Goal: Information Seeking & Learning: Learn about a topic

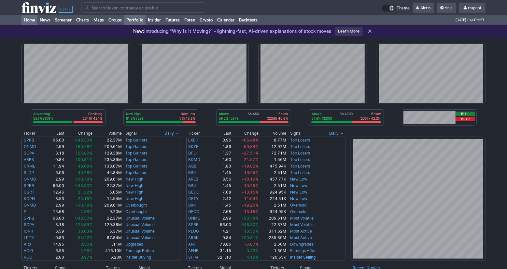
click at [142, 21] on link "Portfolio" at bounding box center [134, 20] width 21 height 10
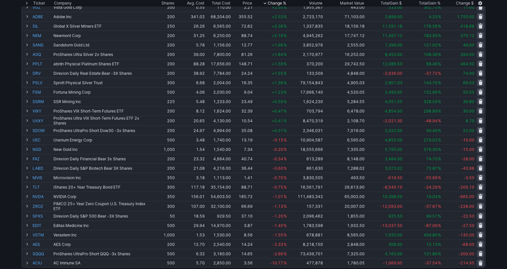
scroll to position [222, 0]
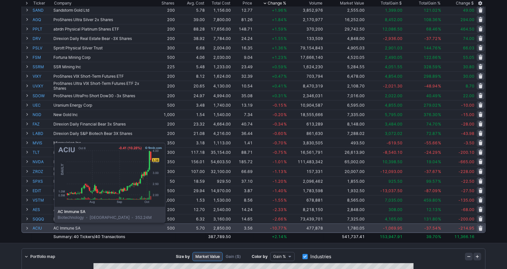
click at [38, 227] on link "ACIU" at bounding box center [43, 228] width 20 height 9
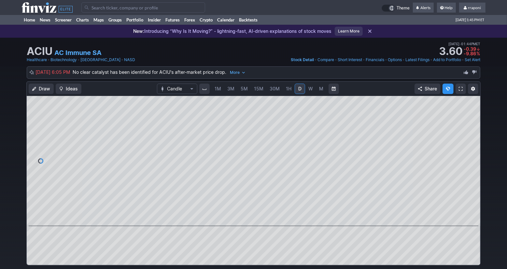
click at [247, 89] on span "5M" at bounding box center [243, 89] width 7 height 6
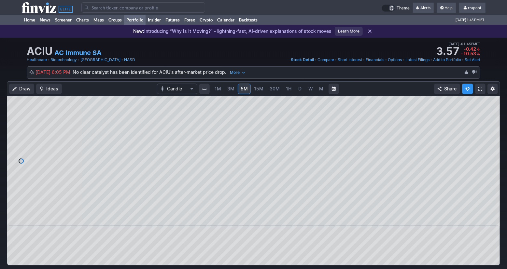
click at [140, 16] on link "Portfolio" at bounding box center [134, 20] width 21 height 10
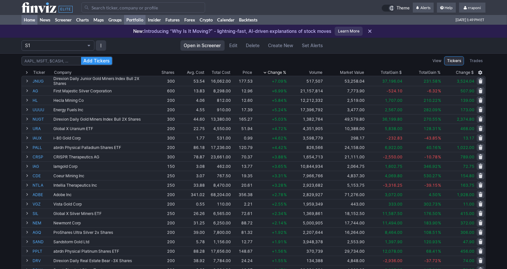
click at [35, 21] on link "Home" at bounding box center [29, 20] width 16 height 10
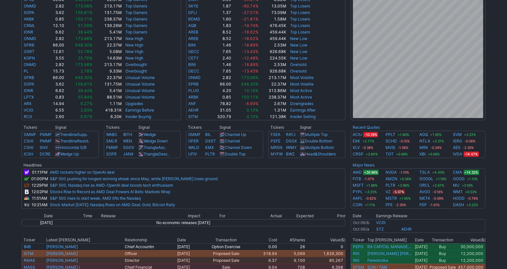
scroll to position [185, 0]
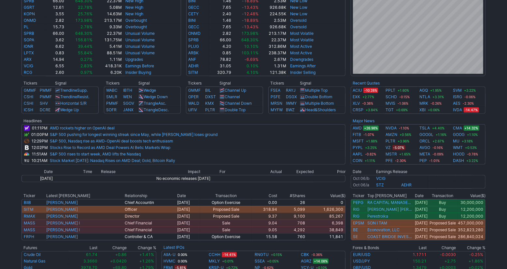
drag, startPoint x: 508, startPoint y: 120, endPoint x: 506, endPoint y: 162, distance: 42.0
click at [506, 162] on div "Advancing 54.3% (3014) Declining (2386) 43.0% New High 81.8% (329) New Low (73)…" at bounding box center [253, 75] width 507 height 445
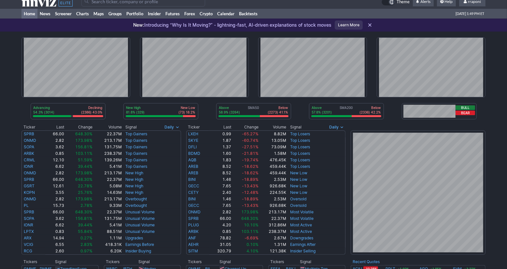
scroll to position [0, 0]
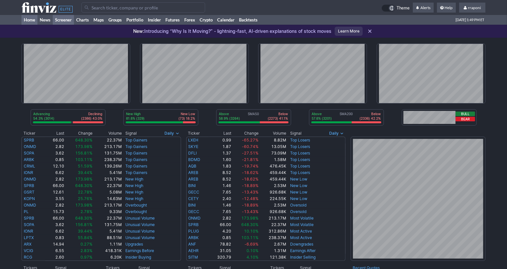
click at [71, 20] on link "Screener" at bounding box center [63, 20] width 21 height 10
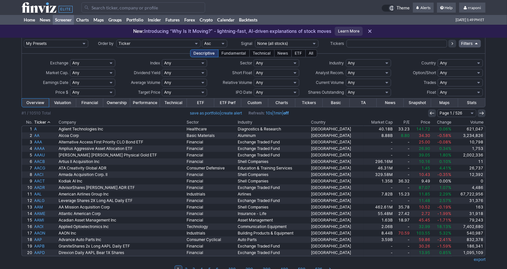
click at [375, 44] on input "text" at bounding box center [396, 44] width 101 height 8
type input "soxl"
click at [451, 45] on icon at bounding box center [451, 43] width 5 height 5
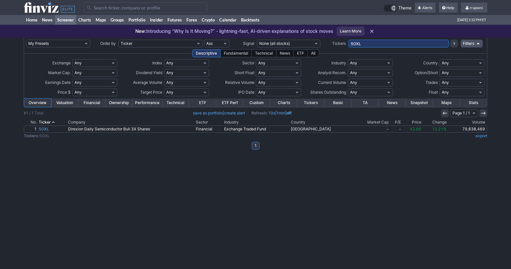
click at [66, 20] on link "Screener" at bounding box center [65, 20] width 21 height 10
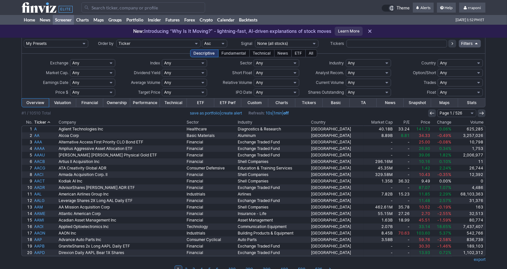
click at [357, 42] on input "text" at bounding box center [396, 44] width 101 height 8
type input "soxs"
click at [449, 46] on icon at bounding box center [451, 43] width 5 height 5
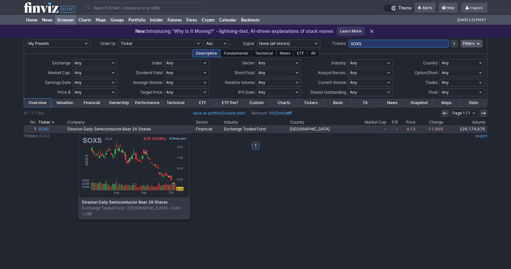
click at [46, 130] on link "SOXS" at bounding box center [51, 129] width 29 height 7
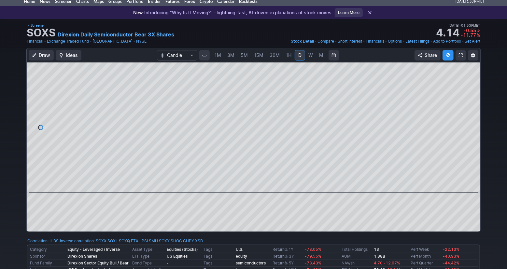
scroll to position [2, 0]
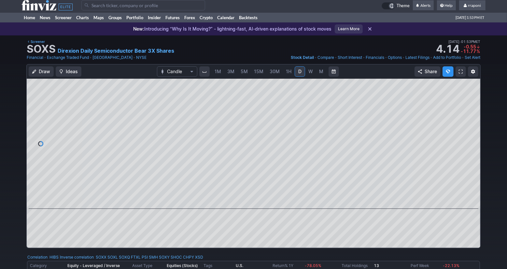
click at [244, 69] on span "5M" at bounding box center [243, 72] width 7 height 6
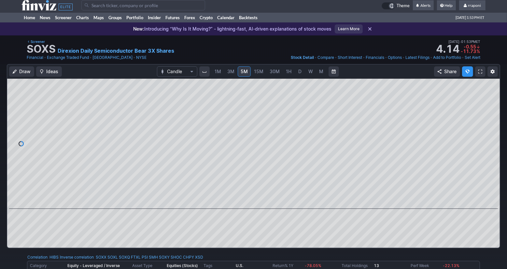
click at [258, 72] on span "15M" at bounding box center [258, 72] width 9 height 6
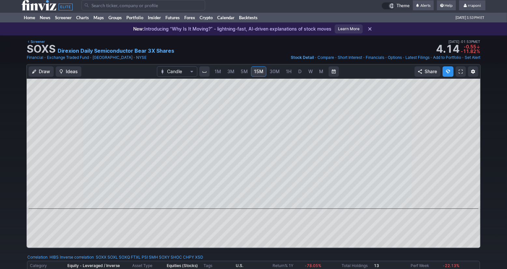
click at [294, 71] on link "D" at bounding box center [299, 71] width 10 height 10
click at [263, 72] on link "15M" at bounding box center [258, 71] width 15 height 10
click at [276, 74] on link "30M" at bounding box center [274, 71] width 16 height 10
click at [284, 74] on link "1H" at bounding box center [288, 71] width 11 height 10
click at [310, 74] on span "W" at bounding box center [310, 72] width 5 height 6
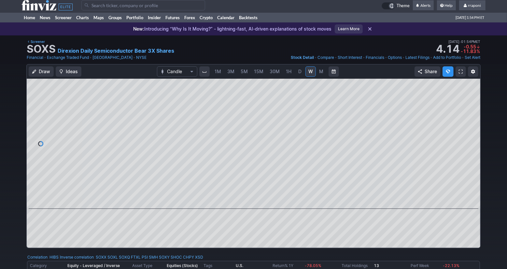
click at [299, 73] on span "D" at bounding box center [299, 72] width 3 height 6
click at [29, 19] on link "Home" at bounding box center [29, 18] width 16 height 10
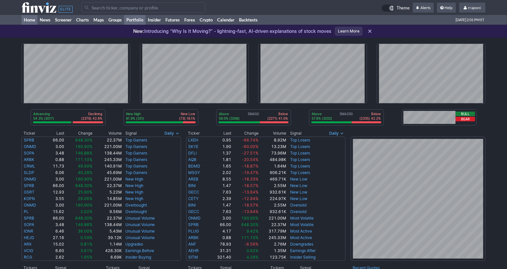
click at [142, 21] on link "Portfolio" at bounding box center [134, 20] width 21 height 10
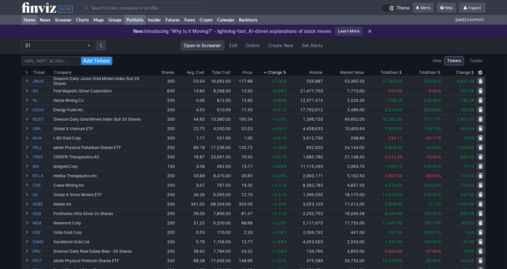
click at [33, 23] on link "Home" at bounding box center [29, 20] width 16 height 10
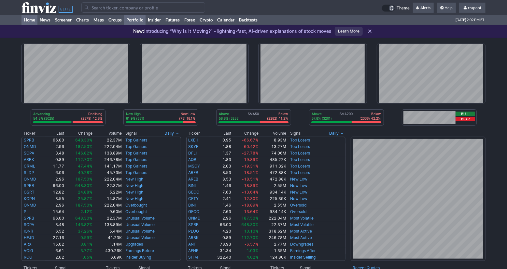
click at [137, 22] on link "Portfolio" at bounding box center [134, 20] width 21 height 10
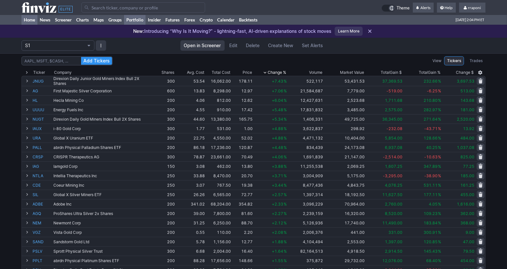
click at [36, 22] on link "Home" at bounding box center [29, 20] width 16 height 10
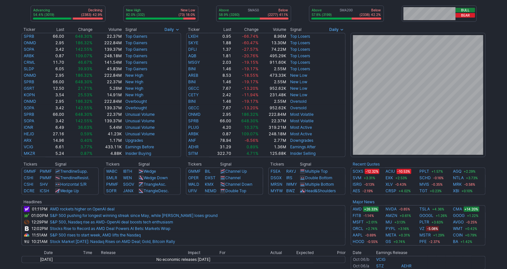
scroll to position [104, 0]
